Goal: Transaction & Acquisition: Book appointment/travel/reservation

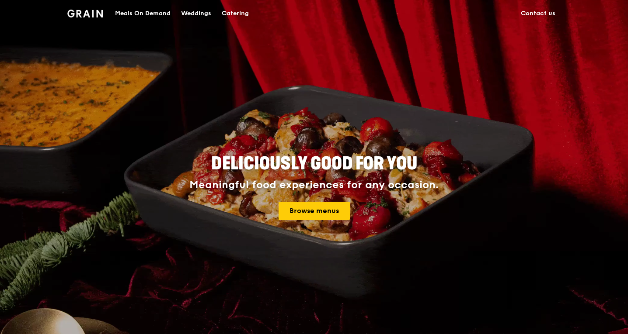
click at [231, 12] on div "Catering" at bounding box center [235, 13] width 27 height 26
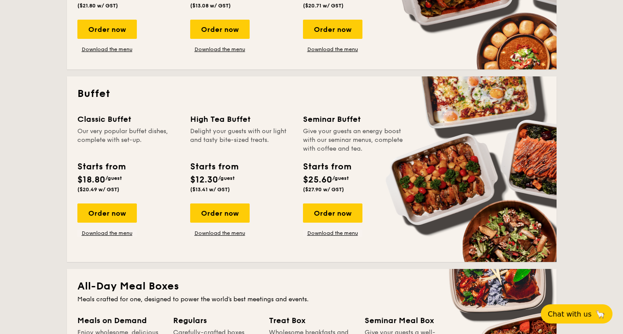
scroll to position [319, 0]
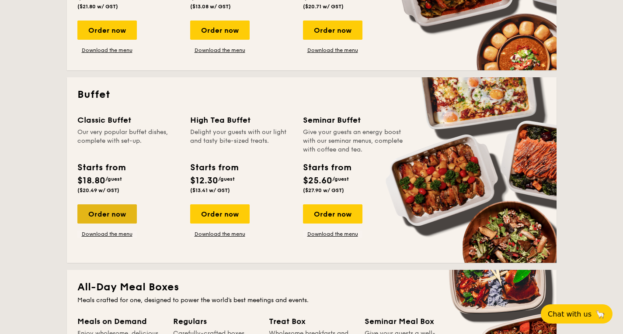
click at [111, 216] on div "Order now" at bounding box center [106, 214] width 59 height 19
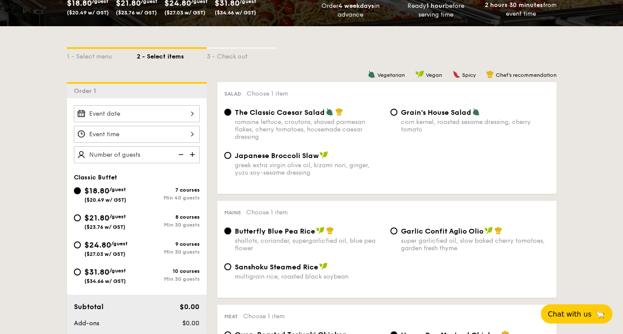
scroll to position [157, 0]
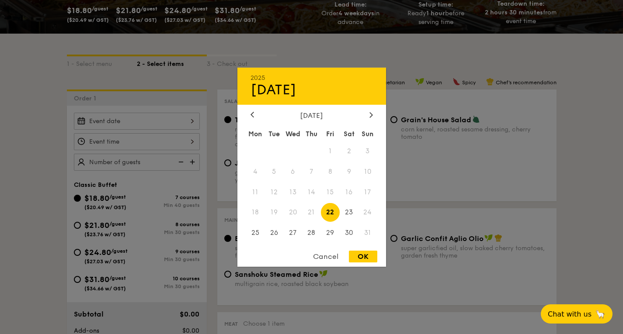
click at [174, 122] on div "2025 Aug [DATE] Tue Wed Thu Fri Sat Sun 1 2 3 4 5 6 7 8 9 10 11 12 13 14 15 16 …" at bounding box center [137, 121] width 126 height 17
click at [347, 234] on span "30" at bounding box center [349, 233] width 19 height 19
click at [362, 255] on div "OK" at bounding box center [363, 257] width 28 height 12
type input "[DATE]"
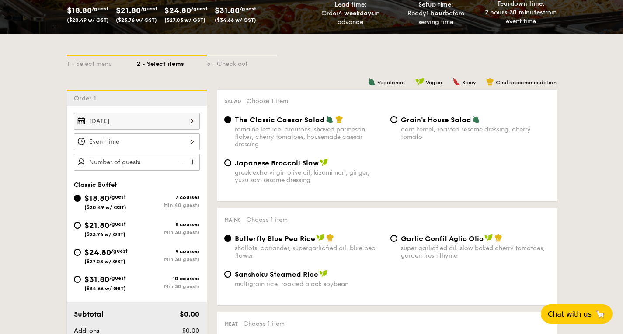
click at [169, 139] on div at bounding box center [137, 141] width 126 height 17
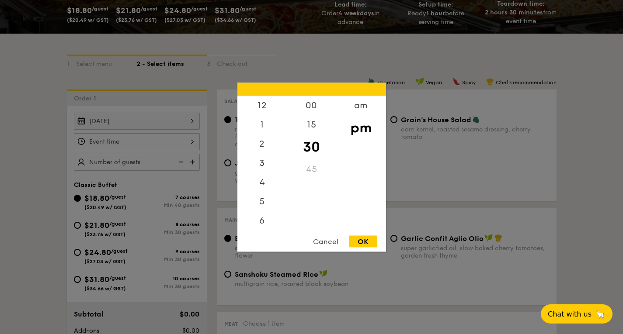
scroll to position [38, 0]
click at [354, 110] on div "am" at bounding box center [360, 108] width 49 height 25
click at [261, 201] on div "10" at bounding box center [261, 203] width 49 height 25
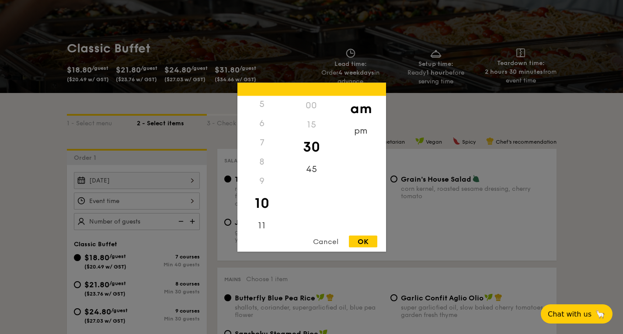
click at [310, 104] on div "00" at bounding box center [311, 105] width 49 height 19
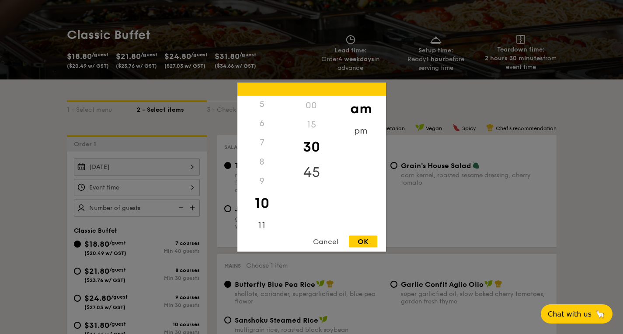
scroll to position [99, 0]
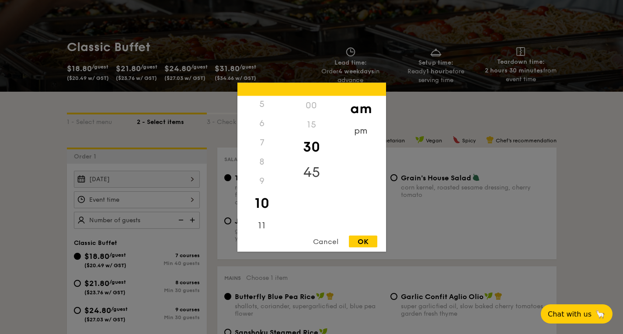
click at [317, 171] on div "45" at bounding box center [311, 172] width 49 height 25
click at [312, 127] on div "15" at bounding box center [311, 124] width 49 height 19
click at [310, 104] on div "00" at bounding box center [311, 105] width 49 height 19
click at [310, 143] on div "30" at bounding box center [311, 146] width 49 height 25
click at [262, 182] on div "9" at bounding box center [261, 180] width 49 height 19
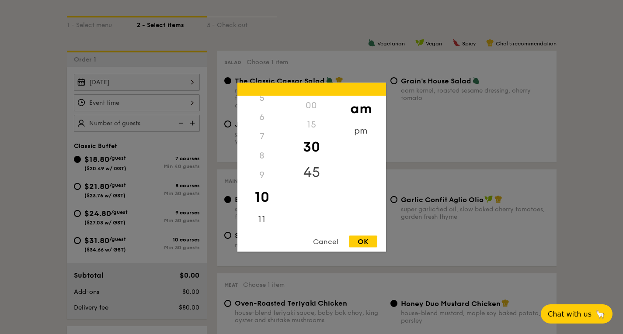
scroll to position [196, 0]
click at [311, 171] on div "45" at bounding box center [311, 172] width 49 height 25
click at [310, 126] on div "15" at bounding box center [311, 124] width 49 height 19
click at [258, 176] on div "9" at bounding box center [261, 174] width 49 height 19
click at [260, 223] on div "11" at bounding box center [261, 222] width 49 height 25
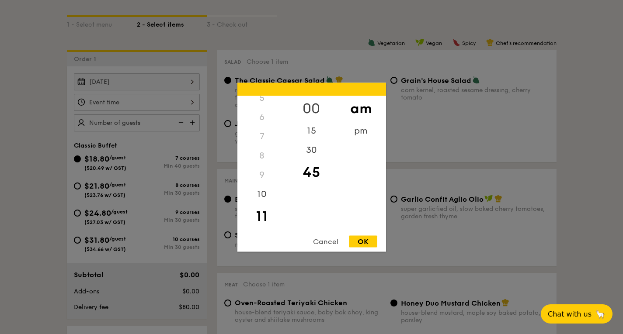
click at [308, 104] on div "00" at bounding box center [311, 108] width 49 height 25
click at [264, 195] on div "10" at bounding box center [261, 197] width 49 height 25
click at [259, 174] on div "9" at bounding box center [261, 174] width 49 height 19
click at [259, 170] on div "9" at bounding box center [261, 174] width 49 height 19
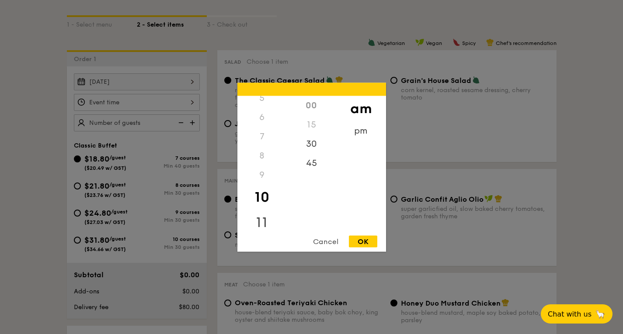
click at [261, 218] on div "11" at bounding box center [261, 222] width 49 height 25
click at [262, 169] on div "9" at bounding box center [261, 174] width 49 height 19
click at [261, 170] on div "9" at bounding box center [261, 174] width 49 height 19
click at [263, 201] on div "10" at bounding box center [261, 197] width 49 height 25
click at [261, 221] on div "11" at bounding box center [261, 222] width 49 height 25
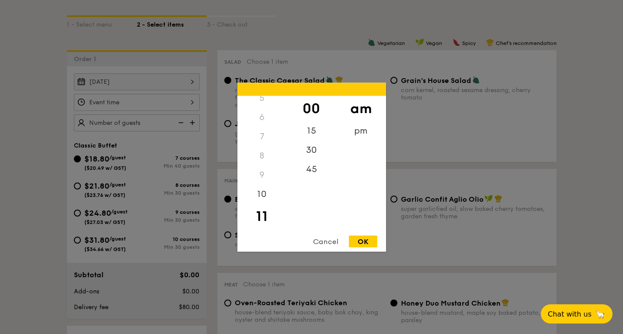
click at [261, 174] on div "9" at bounding box center [261, 174] width 49 height 19
click at [357, 240] on div "OK" at bounding box center [363, 242] width 28 height 12
type input "11:00AM"
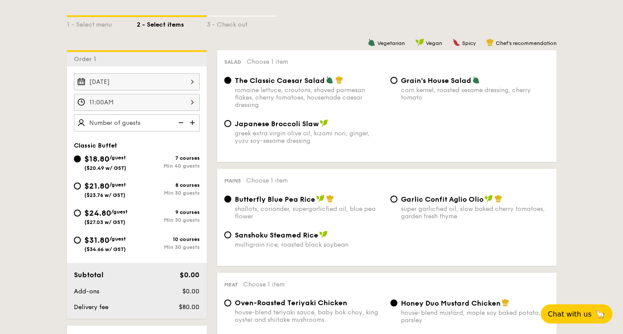
click at [196, 123] on img at bounding box center [193, 123] width 13 height 17
type input "40 guests"
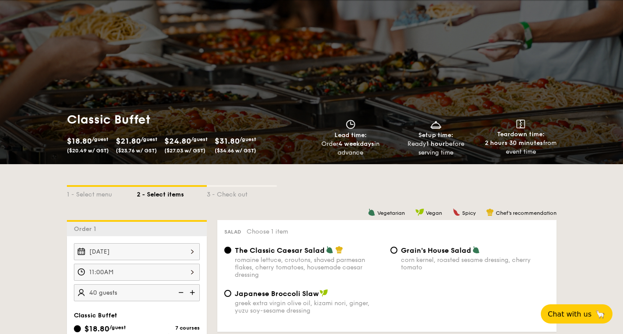
scroll to position [0, 0]
